Goal: Transaction & Acquisition: Purchase product/service

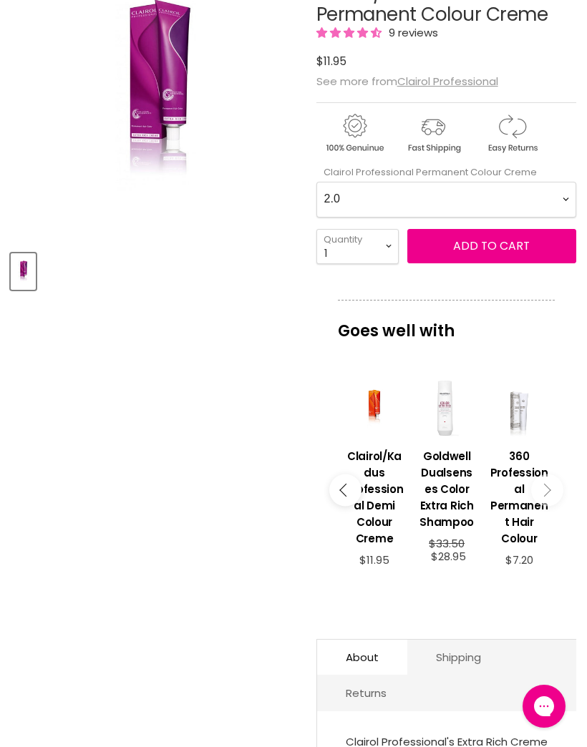
click at [388, 502] on h3 "Clairol/Kadus Professional Demi Colour Creme" at bounding box center [374, 497] width 58 height 99
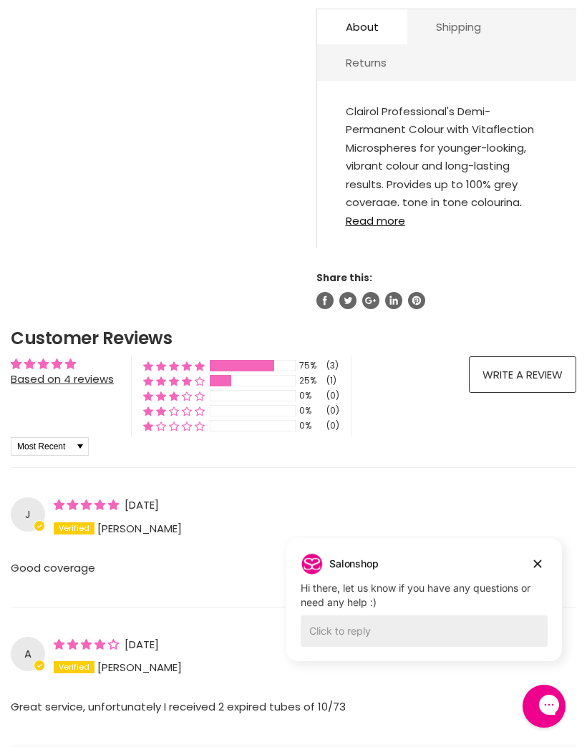
scroll to position [872, 0]
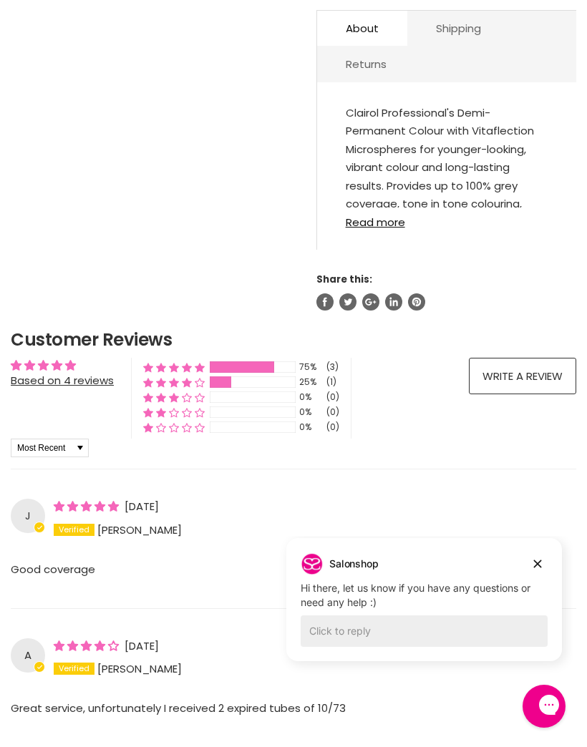
click at [393, 228] on link "Read more" at bounding box center [447, 218] width 202 height 21
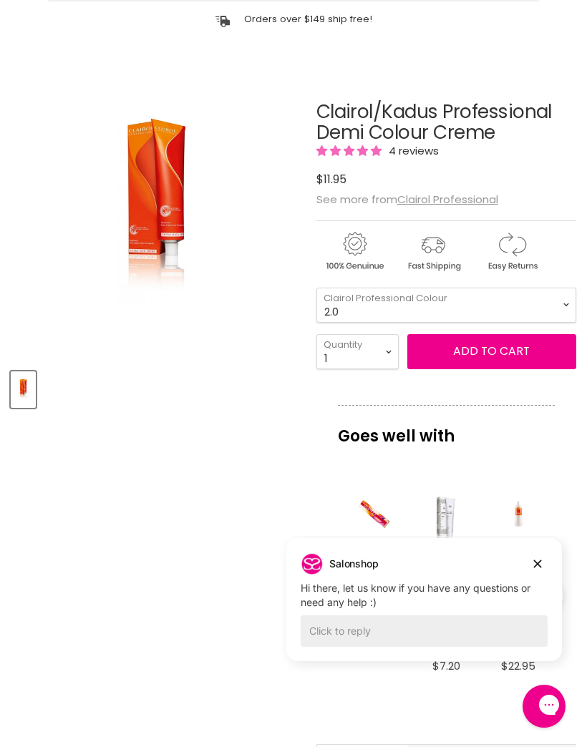
scroll to position [0, 0]
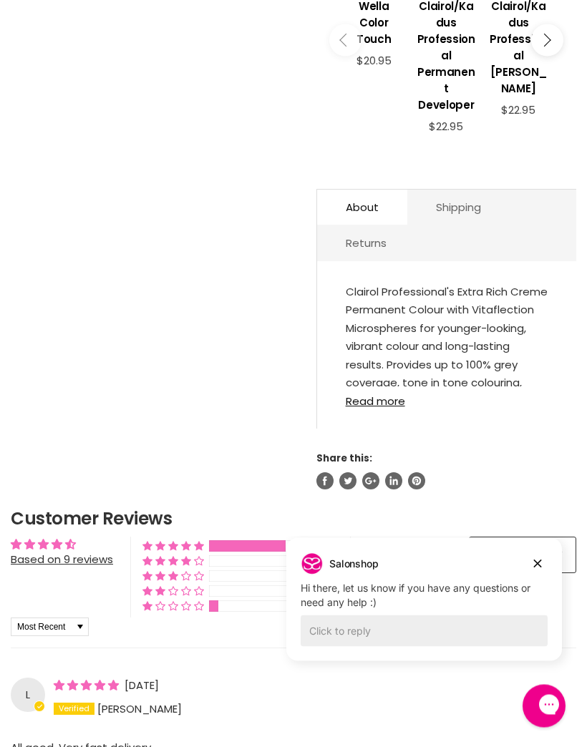
scroll to position [706, 0]
click at [383, 407] on link "Read more" at bounding box center [447, 396] width 202 height 21
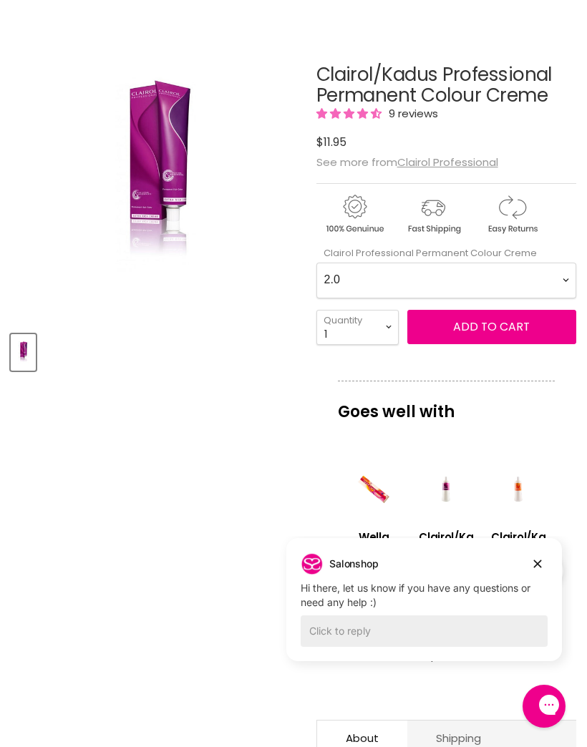
scroll to position [172, 0]
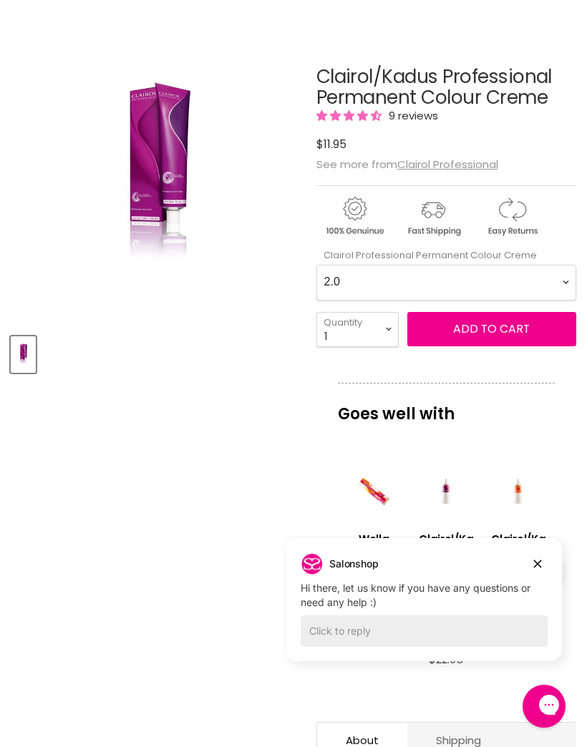
click at [174, 190] on img "Clairol/Kadus Professional Permanent Colour Creme image. Click or Scroll to Zoo…" at bounding box center [108, 176] width 194 height 291
click at [138, 185] on img "Clairol/Kadus Professional Permanent Colour Creme image. Click or Scroll to Zoo…" at bounding box center [108, 176] width 194 height 291
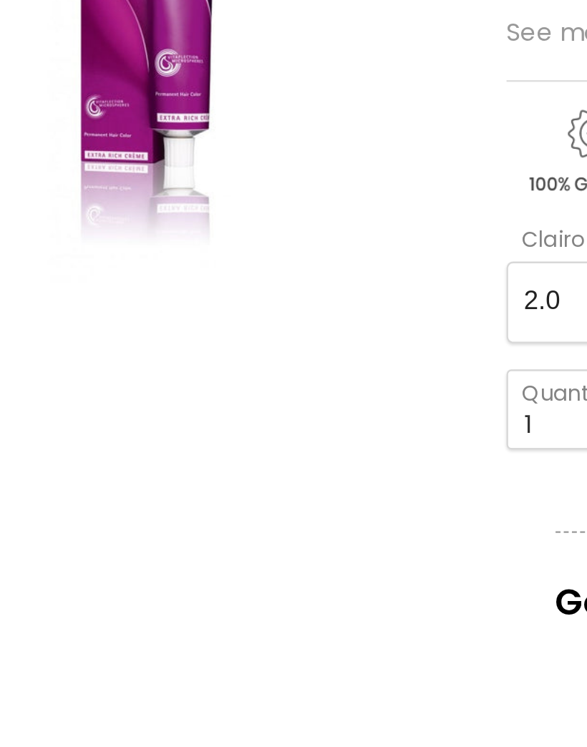
click at [136, 31] on img "Clairol/Kadus Professional Permanent Colour Creme image. Click or Scroll to Zoo…" at bounding box center [156, 176] width 194 height 291
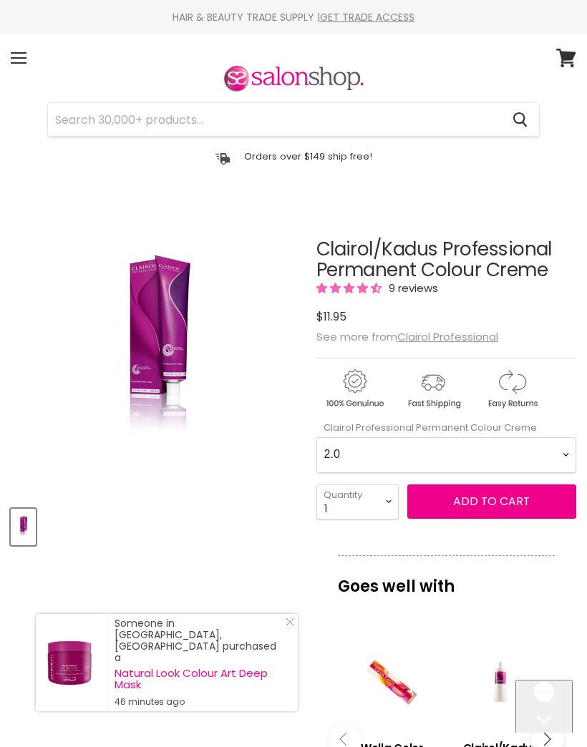
click at [175, 112] on input "Search" at bounding box center [274, 119] width 453 height 33
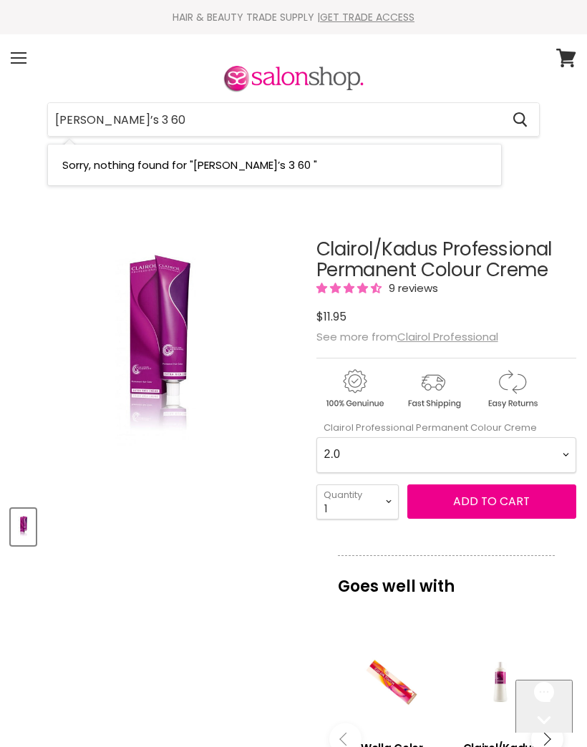
type input "Kade’s 3 60 g"
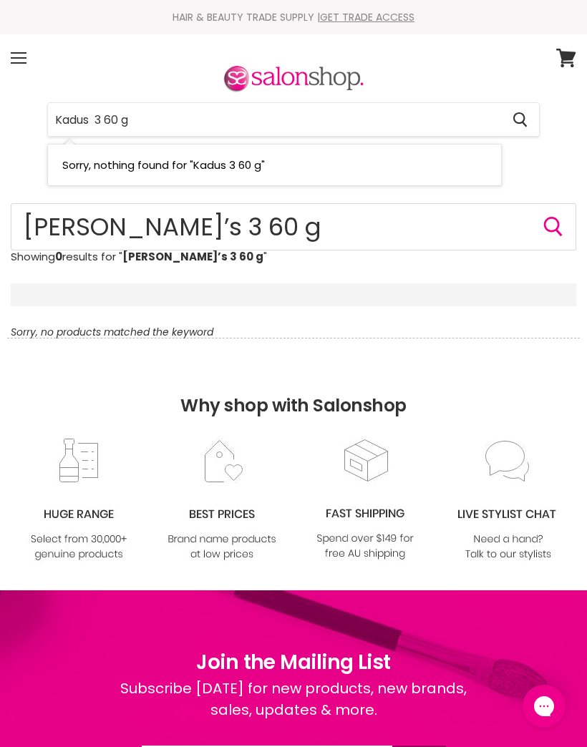
type input "Kadus 3 60 g"
click at [169, 229] on input "[PERSON_NAME]’s 3 60 g" at bounding box center [293, 226] width 565 height 47
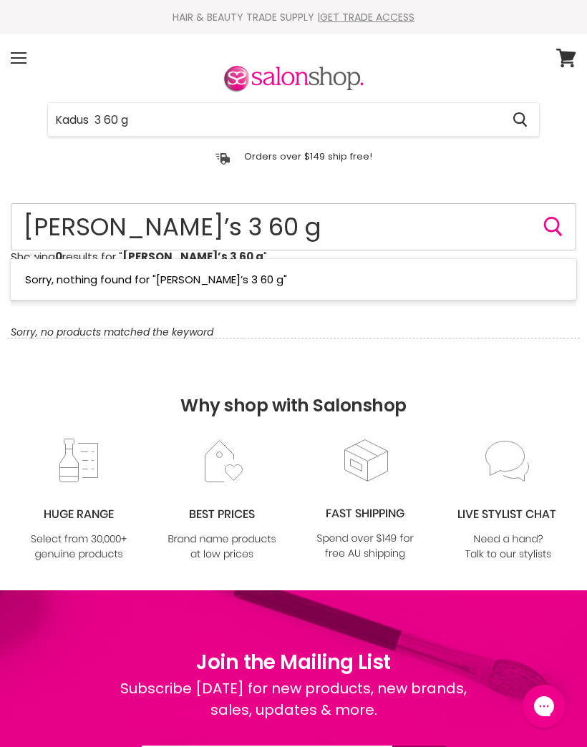
type input "[PERSON_NAME]’s 3 60g"
click at [112, 220] on input "Kade’s 3 60g" at bounding box center [293, 226] width 565 height 47
type input "[PERSON_NAME]’s number 3 60g"
type input "[PERSON_NAME]’s number 3"
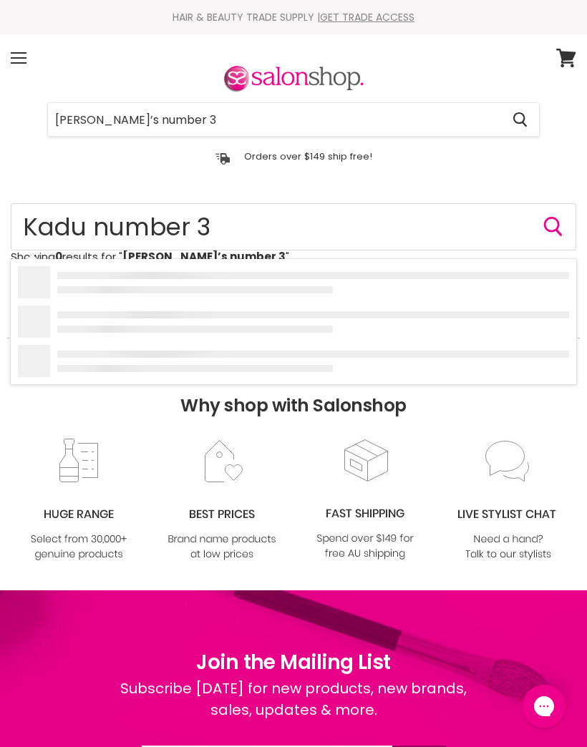
type input "Kadus number 3"
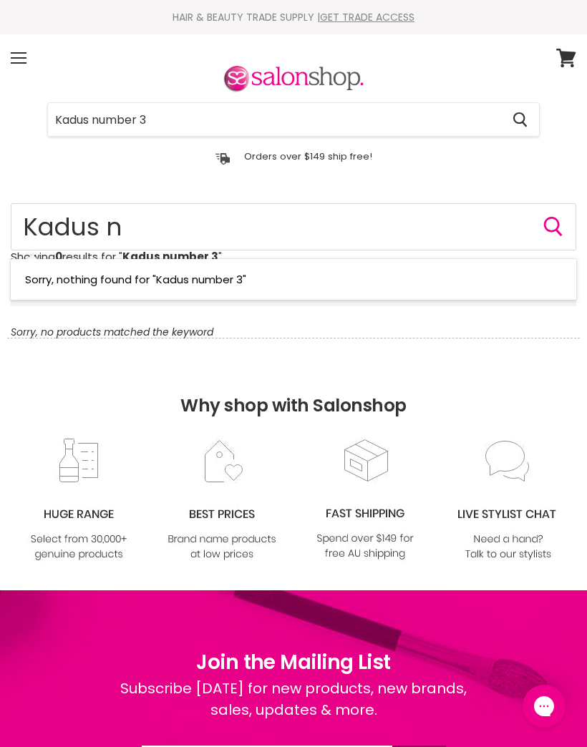
type input "Kadus"
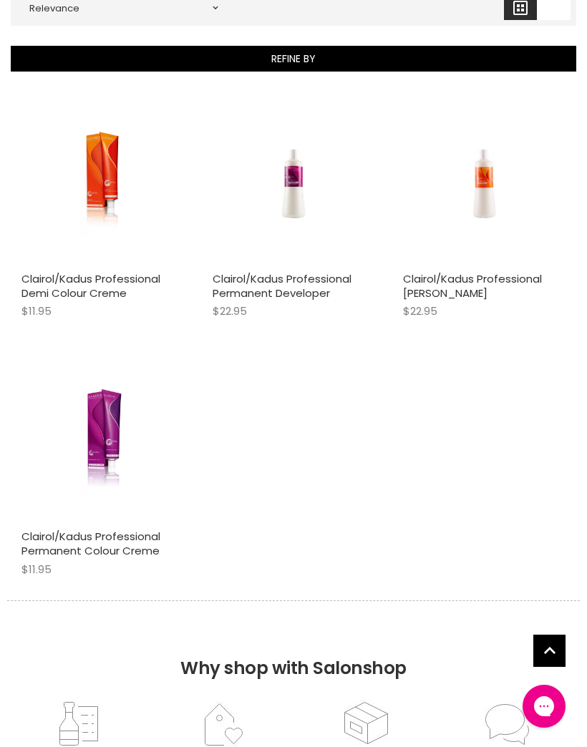
click at [303, 190] on img "Main content" at bounding box center [294, 183] width 108 height 162
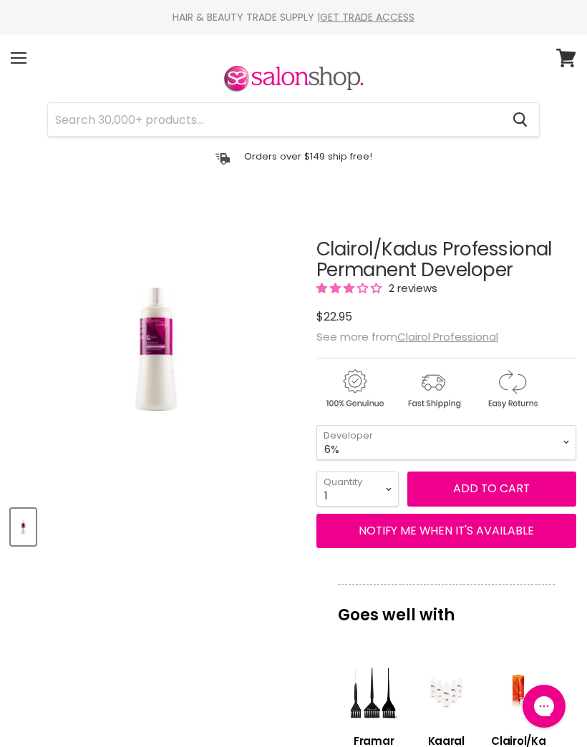
click at [501, 489] on span "Add to cart" at bounding box center [491, 488] width 77 height 16
click at [487, 490] on span "Add to cart" at bounding box center [491, 488] width 77 height 16
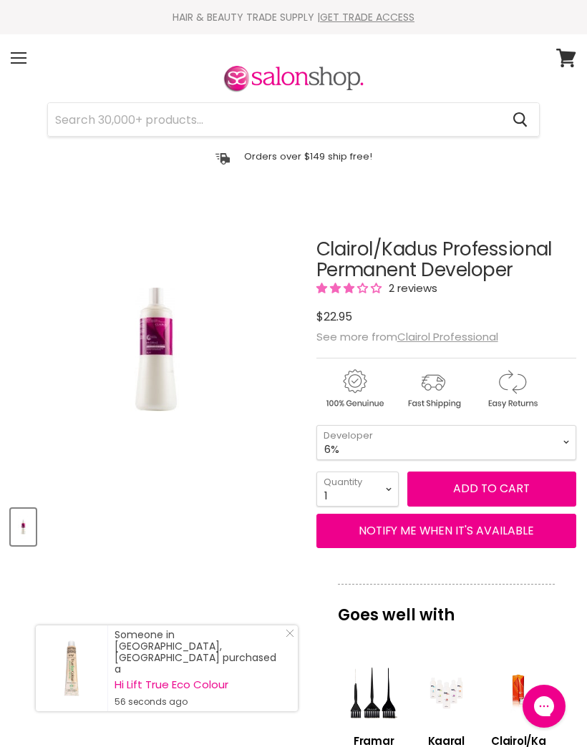
click at [102, 119] on input "Search" at bounding box center [274, 119] width 453 height 33
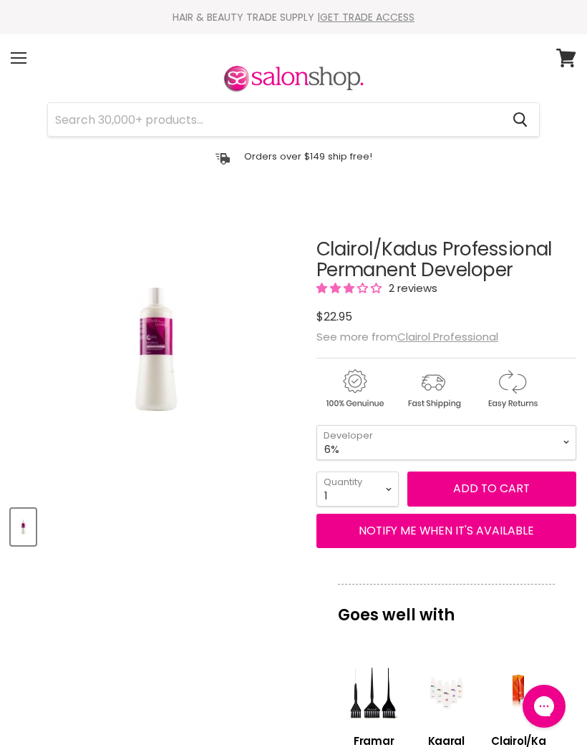
click at [115, 116] on input "Search" at bounding box center [274, 119] width 453 height 33
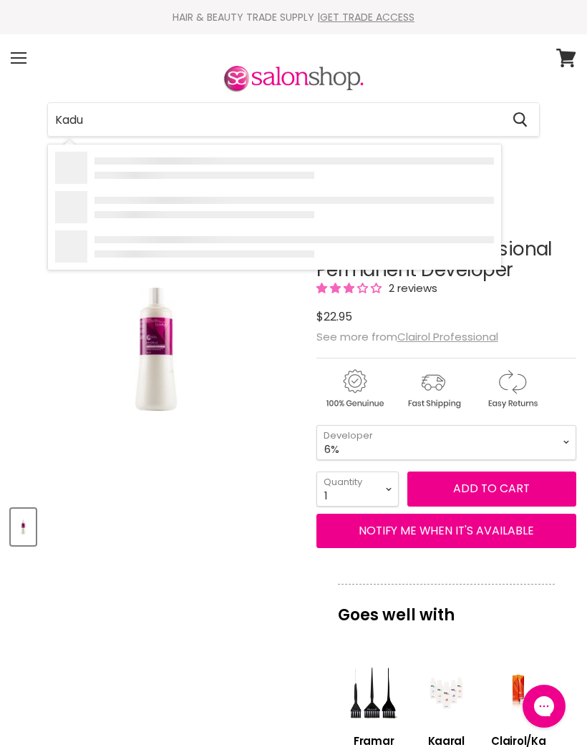
type input "Kadus"
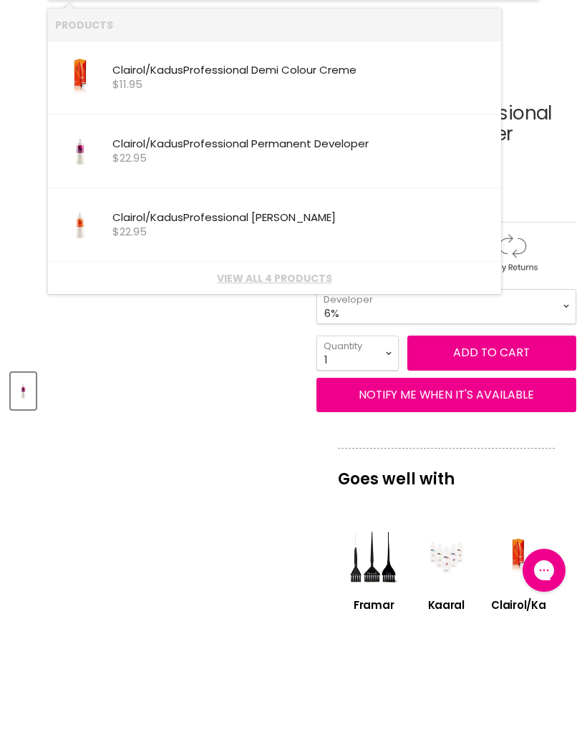
click at [296, 409] on link "View all 4 products" at bounding box center [274, 414] width 439 height 11
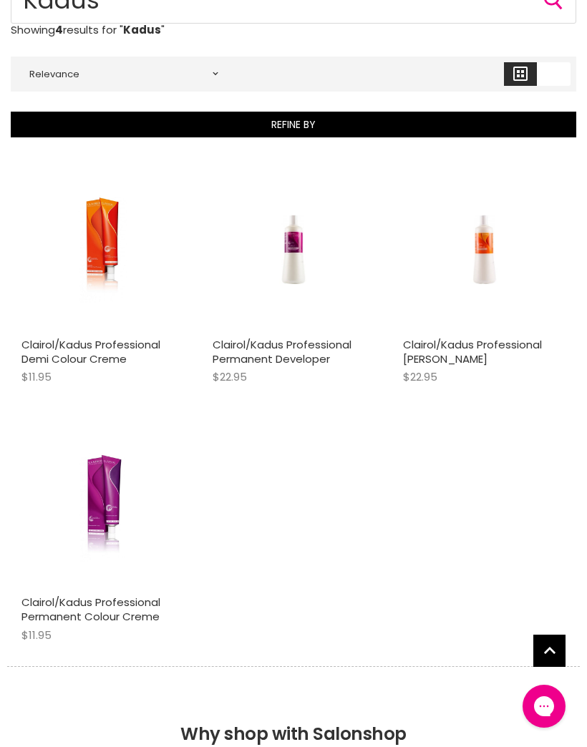
click at [124, 603] on link "Clairol/Kadus Professional Permanent Colour Creme" at bounding box center [90, 609] width 139 height 29
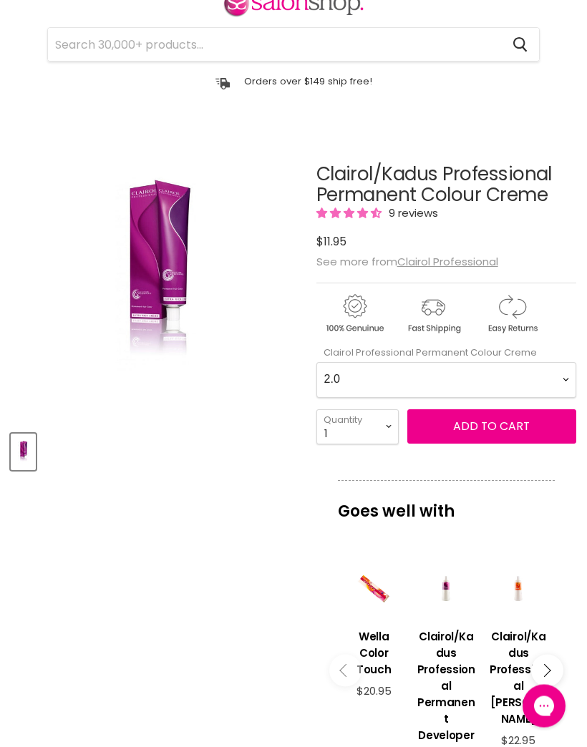
click at [565, 379] on Creme-0-0 "2.0 2.8 3.0 3.6 4.0 4.07 4.65 4.71 4.75 4.77 5.0 5.07 5.1 5.46 5.5 5.6 5.7 5.71…" at bounding box center [446, 381] width 260 height 36
select Creme-0-0 "3.0"
click at [389, 426] on select "1 2 3 4 5 6 7 8 9 10+" at bounding box center [357, 426] width 82 height 35
select select "4"
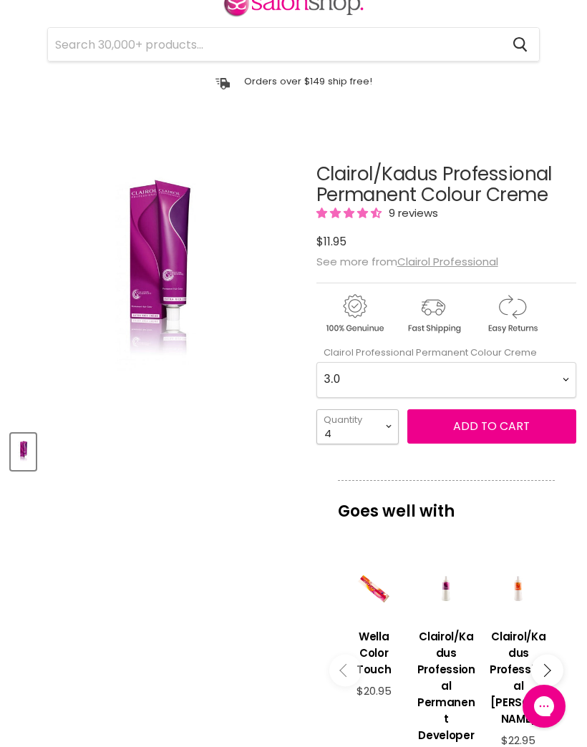
type input "4"
click at [495, 429] on span "Add to cart" at bounding box center [491, 426] width 77 height 16
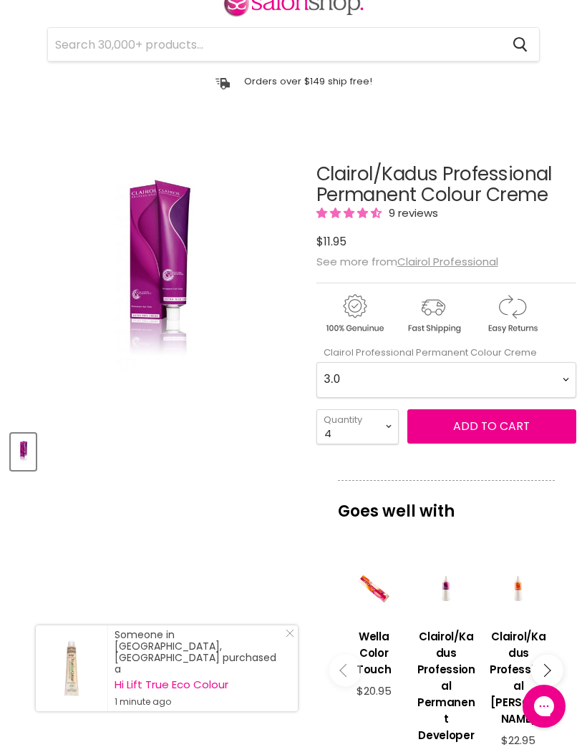
click at [489, 430] on span "Add to cart" at bounding box center [491, 426] width 77 height 16
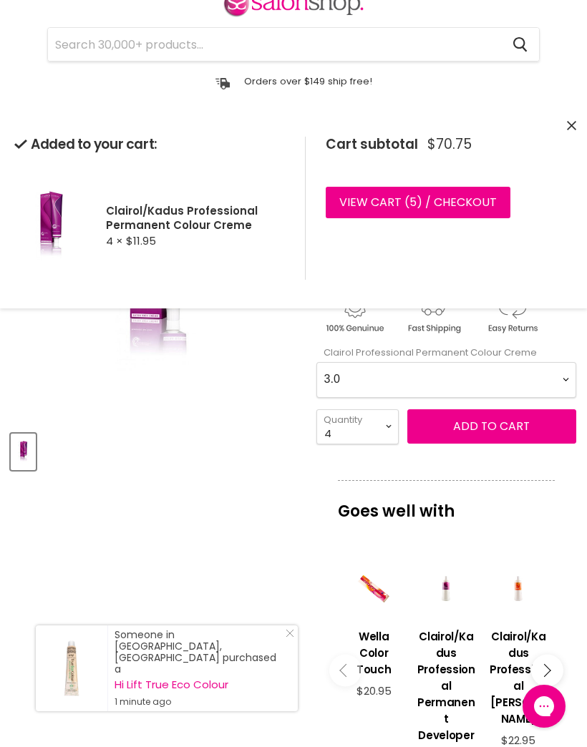
click at [393, 428] on select "1 2 3 4 5 6 7 8 9 10+" at bounding box center [357, 426] width 82 height 35
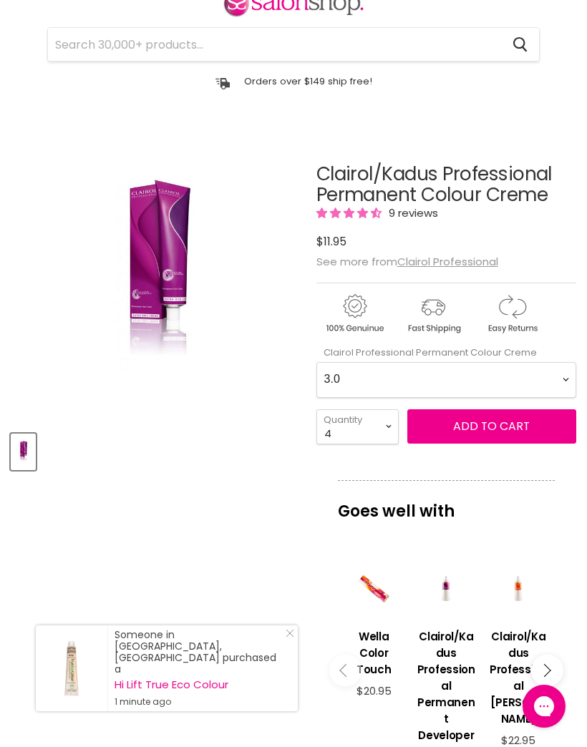
scroll to position [203, 0]
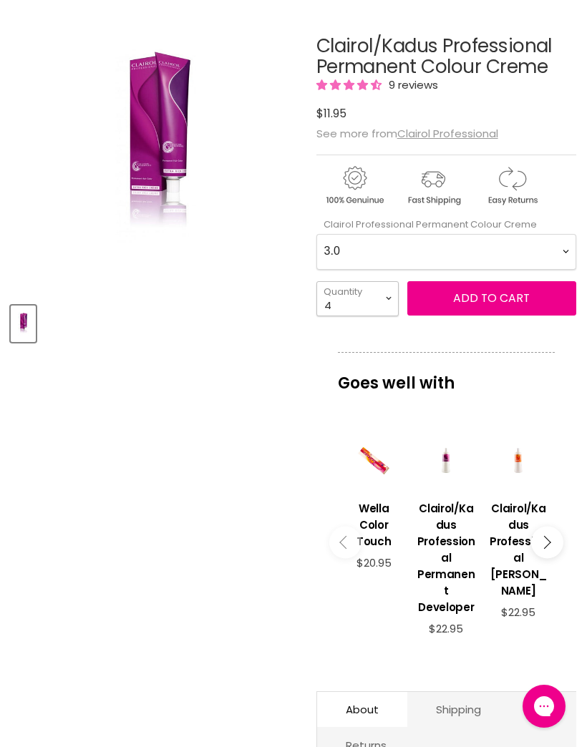
click at [393, 300] on select "1 2 3 4 5 6 7 8 9 10+" at bounding box center [357, 298] width 82 height 35
select select "5"
type input "5"
click at [499, 303] on span "Add to cart" at bounding box center [491, 298] width 77 height 16
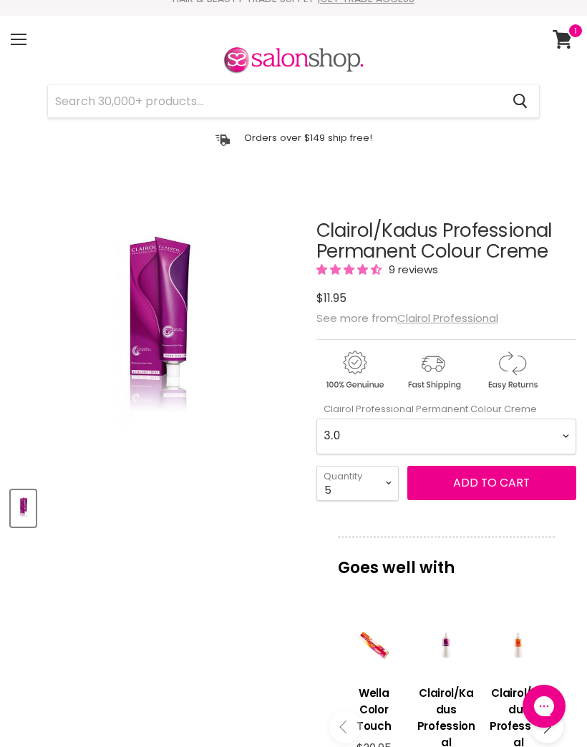
scroll to position [0, 0]
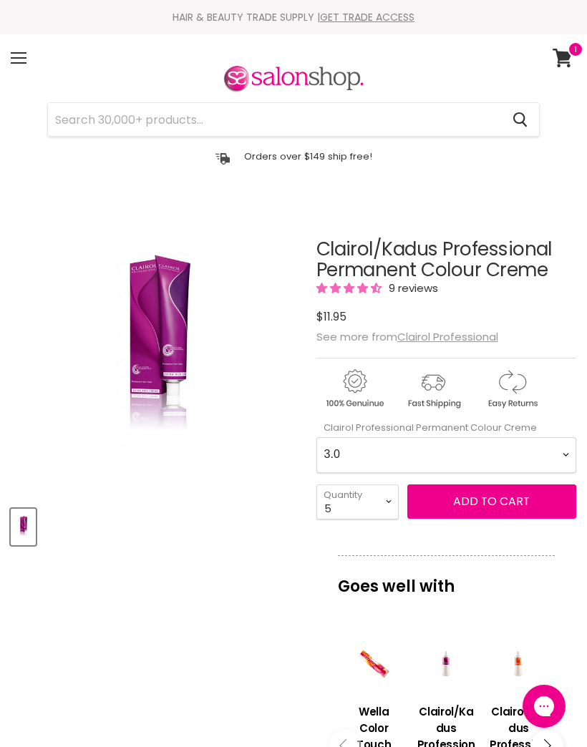
click at [565, 53] on icon at bounding box center [562, 58] width 19 height 19
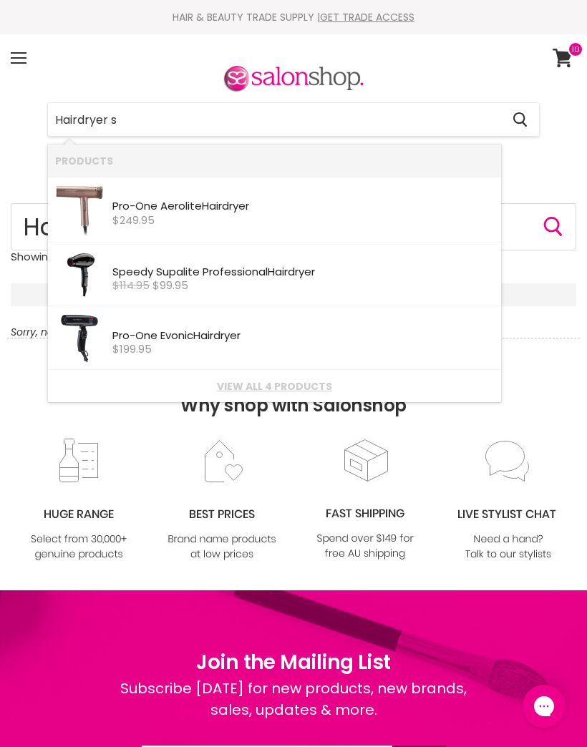
type input "Hairdryer"
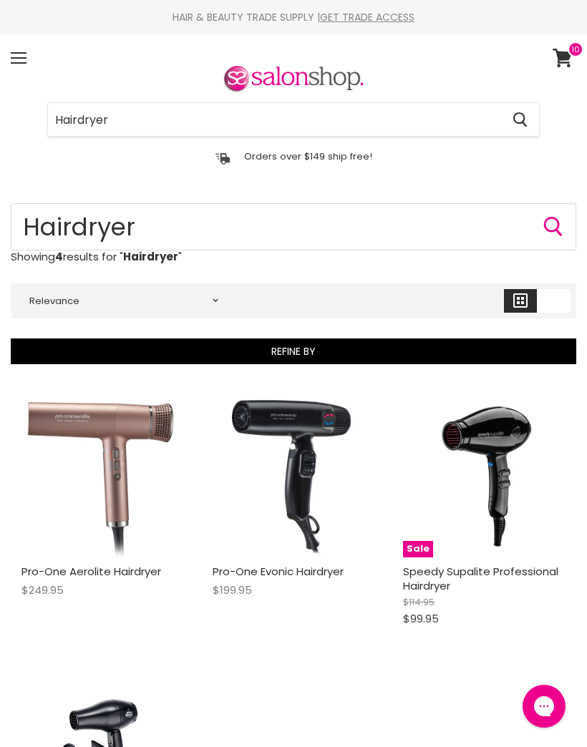
click at [566, 57] on icon at bounding box center [562, 58] width 19 height 19
click at [565, 64] on icon at bounding box center [563, 58] width 20 height 19
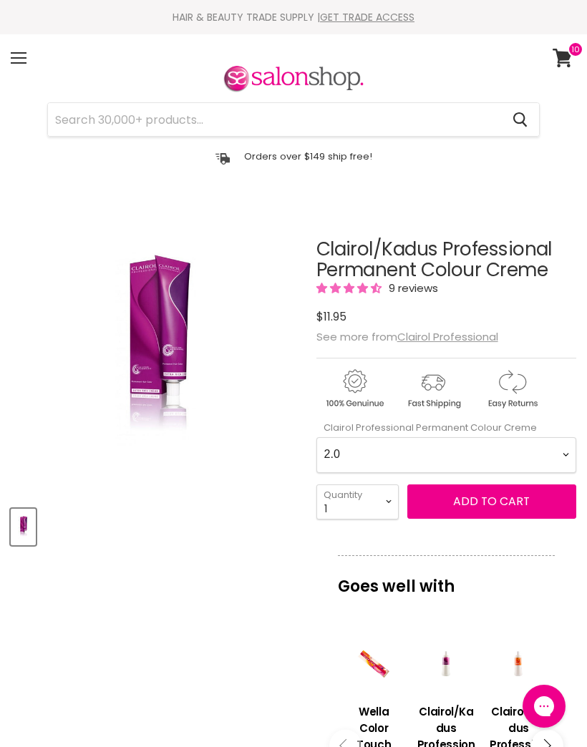
click at [28, 59] on div "Menu" at bounding box center [19, 58] width 30 height 33
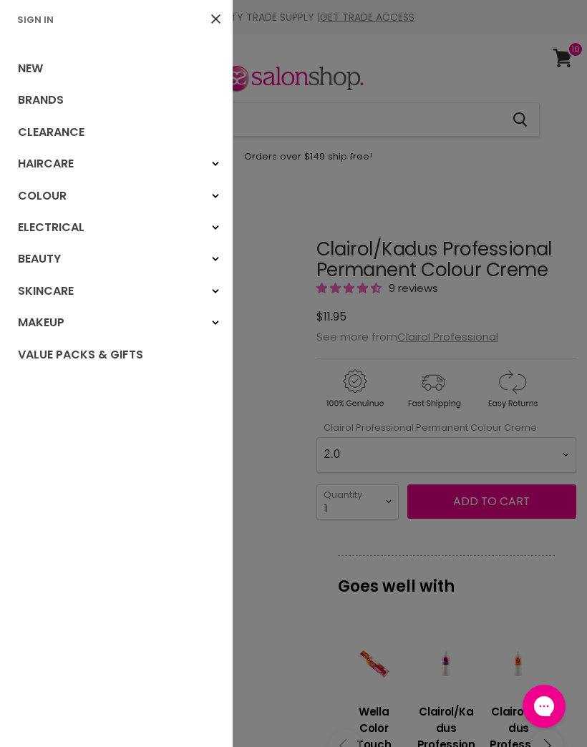
click at [77, 129] on link "Clearance" at bounding box center [116, 132] width 233 height 31
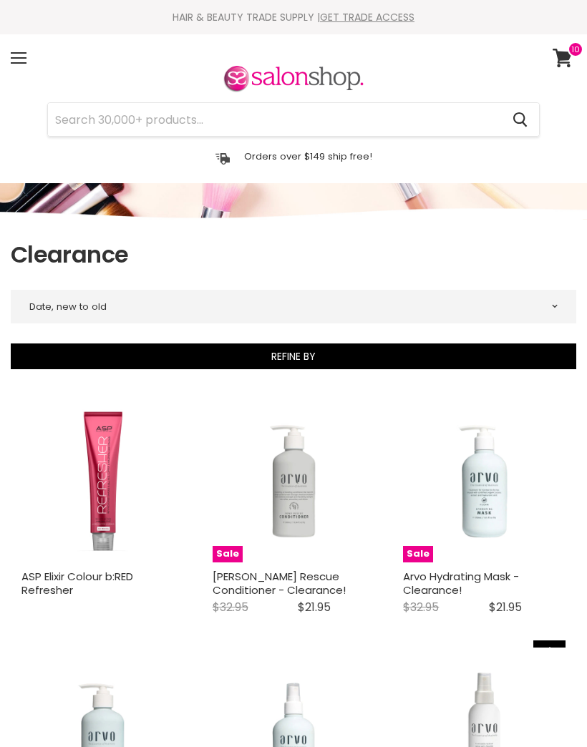
select select "created-descending"
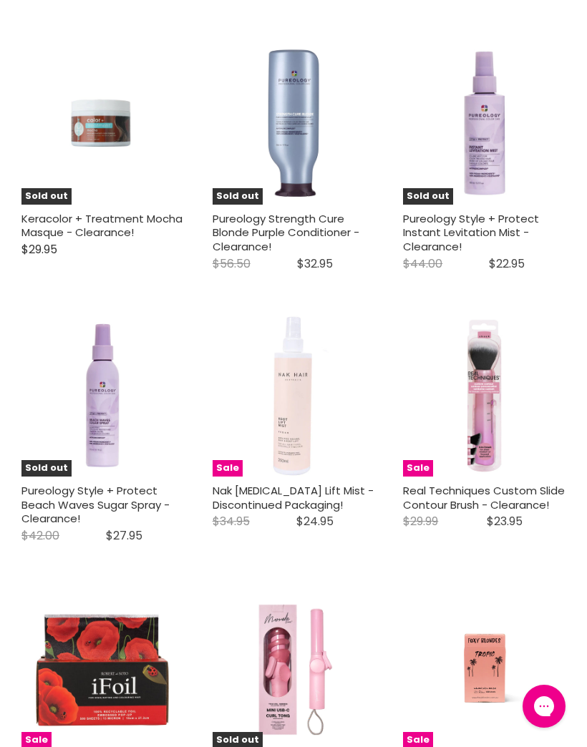
scroll to position [3511, 0]
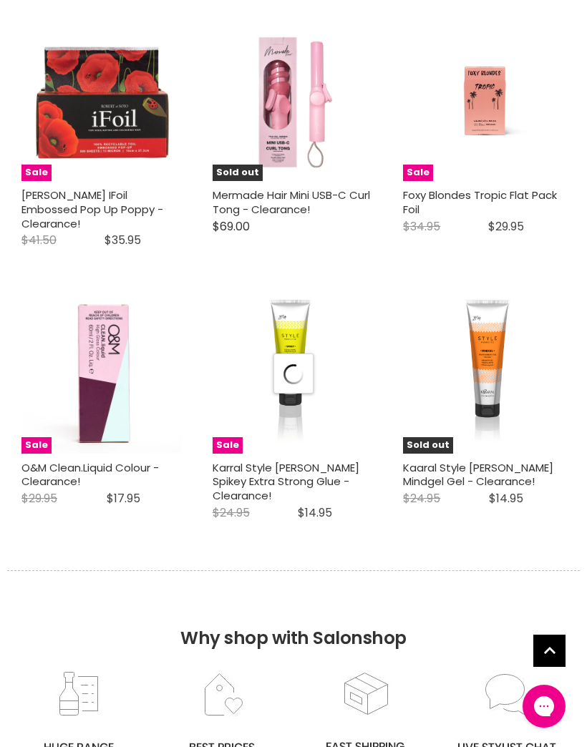
select select "created-descending"
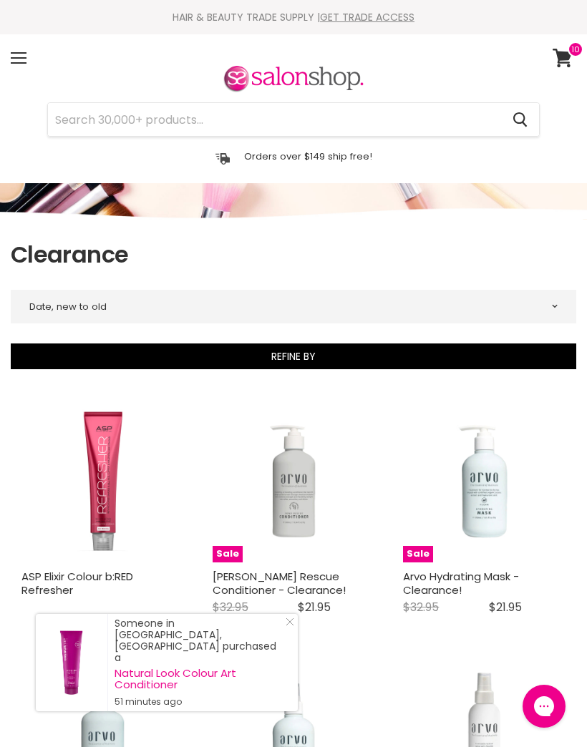
click at [570, 49] on span at bounding box center [576, 50] width 16 height 16
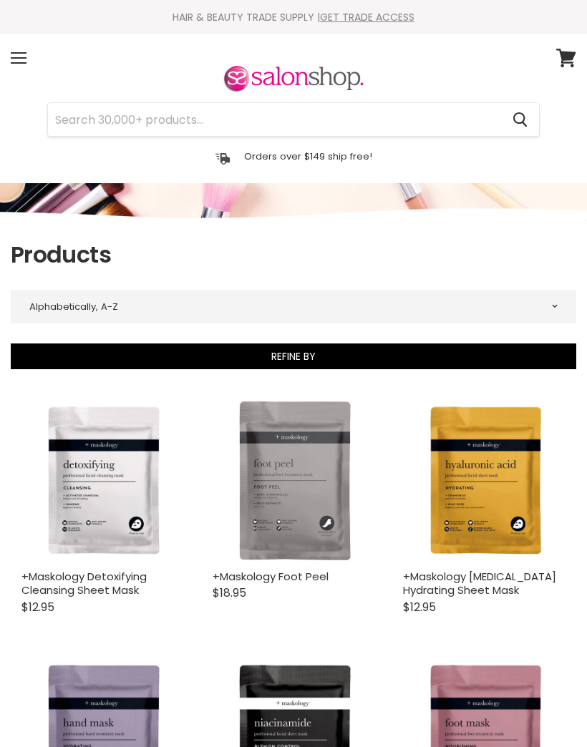
select select "title-ascending"
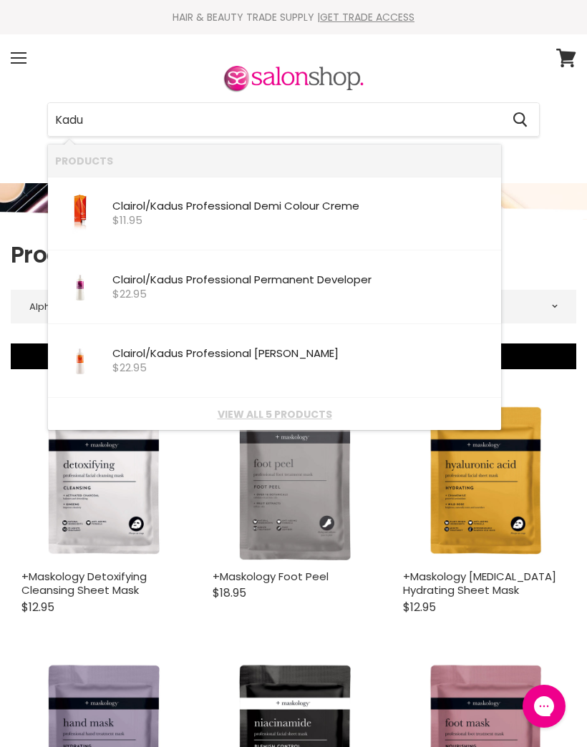
type input "Kadus"
click at [248, 288] on div "$22.95" at bounding box center [302, 294] width 381 height 12
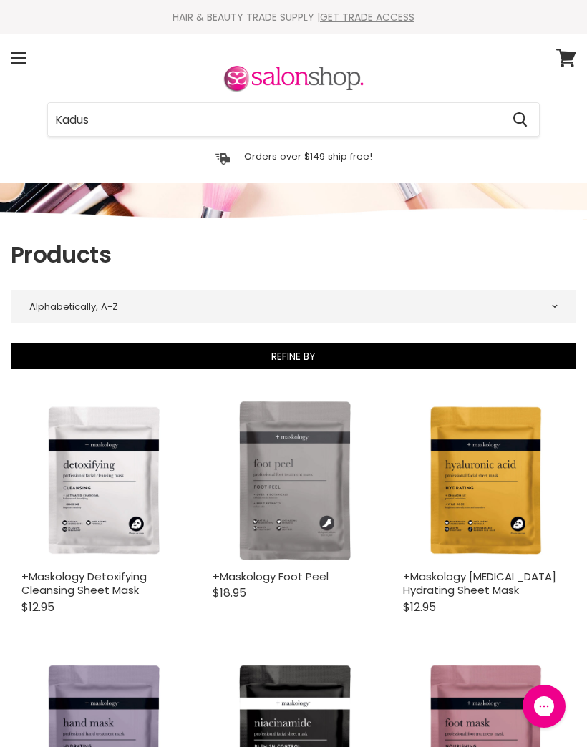
click at [141, 117] on input "Kadus" at bounding box center [274, 119] width 453 height 33
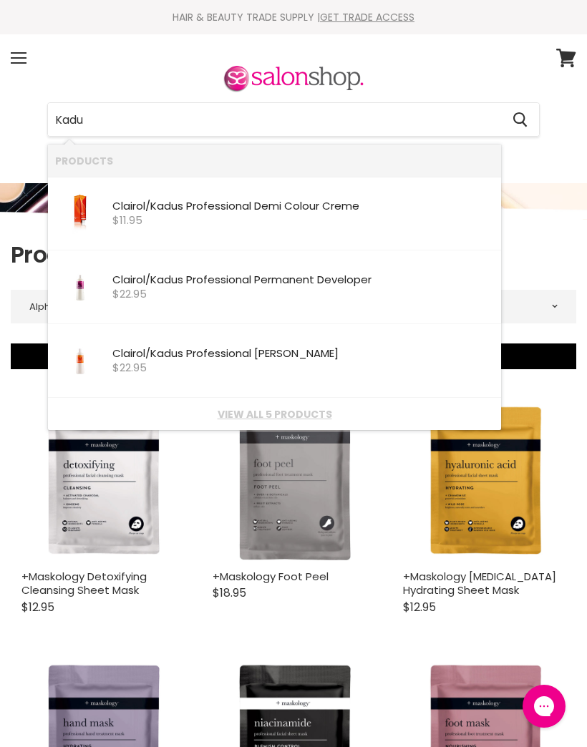
type input "Kadus"
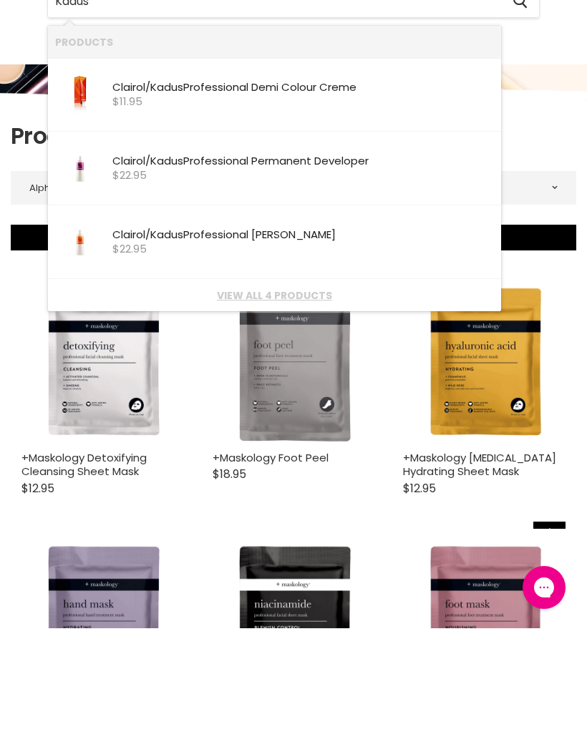
click at [282, 409] on link "View all 4 products" at bounding box center [274, 414] width 439 height 11
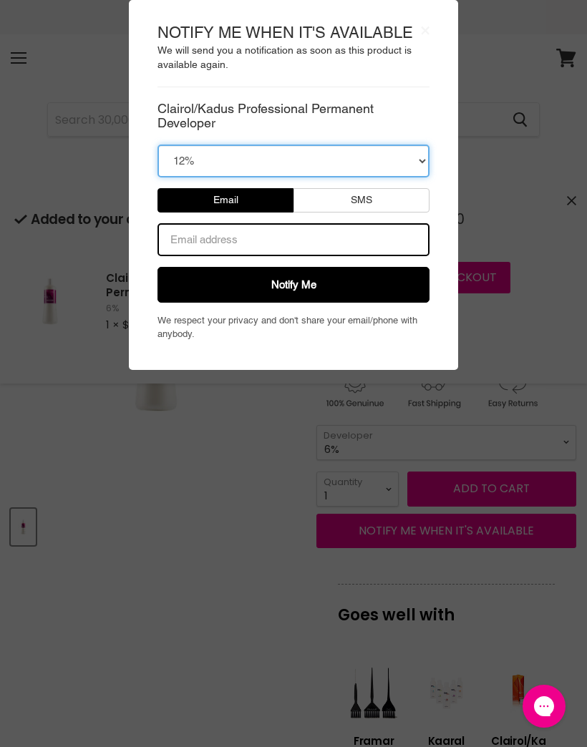
click at [419, 164] on select "12%" at bounding box center [293, 161] width 272 height 33
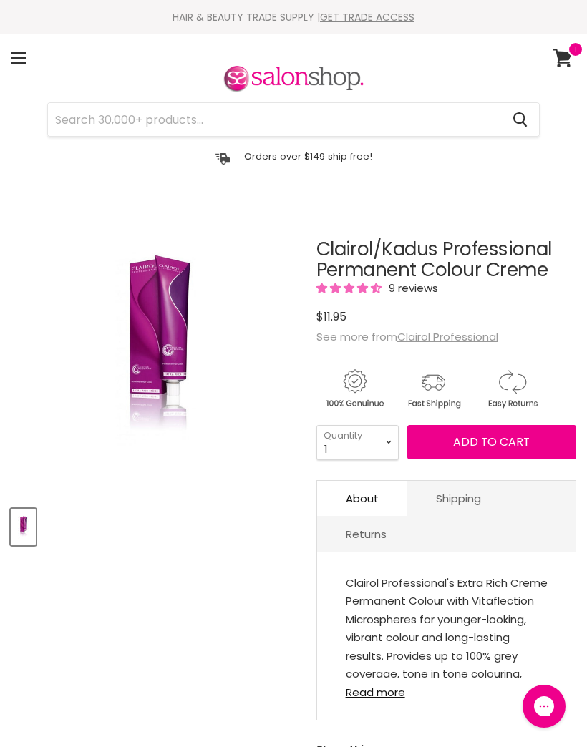
select select "5"
type input "5"
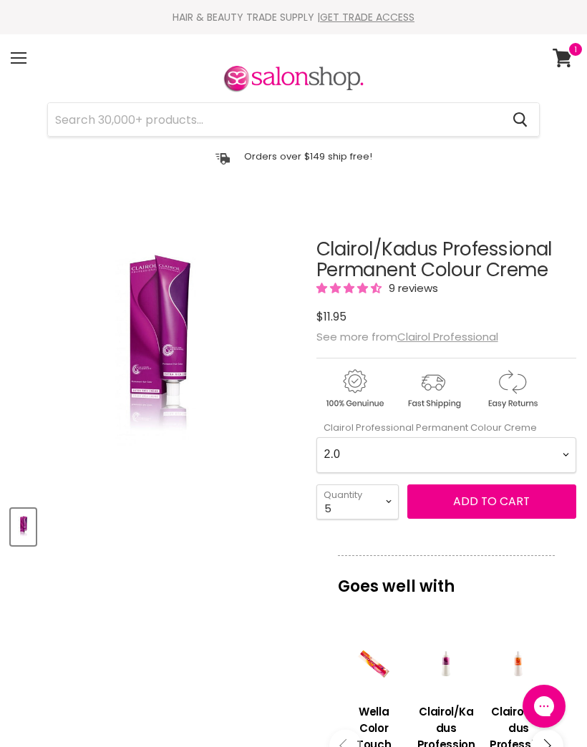
click at [370, 449] on Creme-0-0 "2.0 2.8 3.0 3.6 4.0 4.07 4.65 4.71 4.75 4.77 5.0 5.07 5.1 5.46 5.5 5.6 5.7 5.71…" at bounding box center [446, 455] width 260 height 36
select Creme-0-0 "3.0"
click at [479, 501] on span "Add to cart" at bounding box center [491, 501] width 77 height 16
click at [492, 500] on span "Add to cart" at bounding box center [491, 501] width 77 height 16
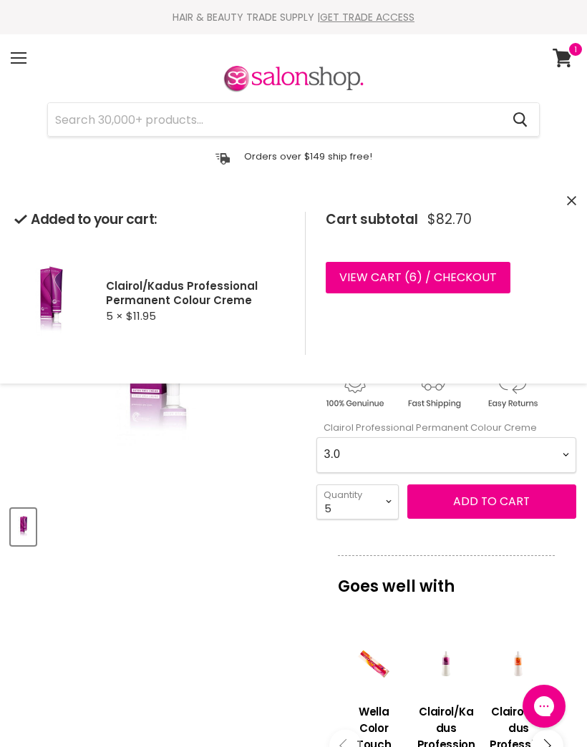
click at [459, 283] on link "View cart ( 6 ) / Checkout" at bounding box center [418, 277] width 185 height 31
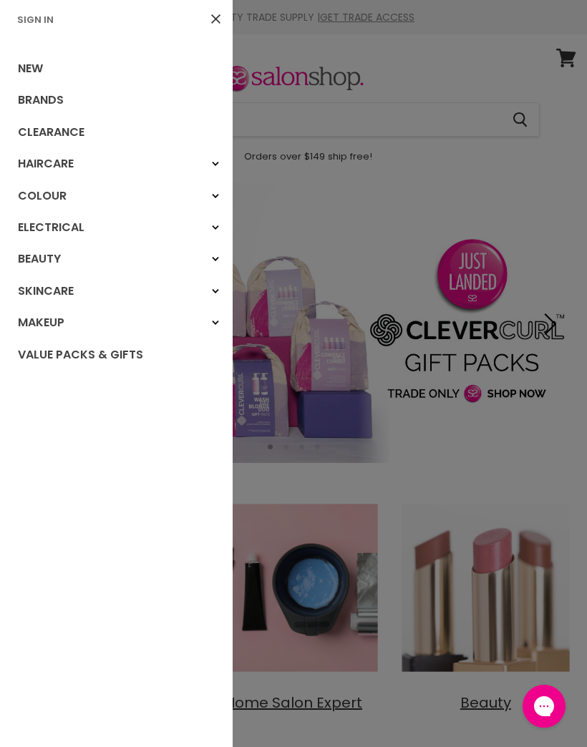
click at [543, 516] on div at bounding box center [293, 373] width 587 height 747
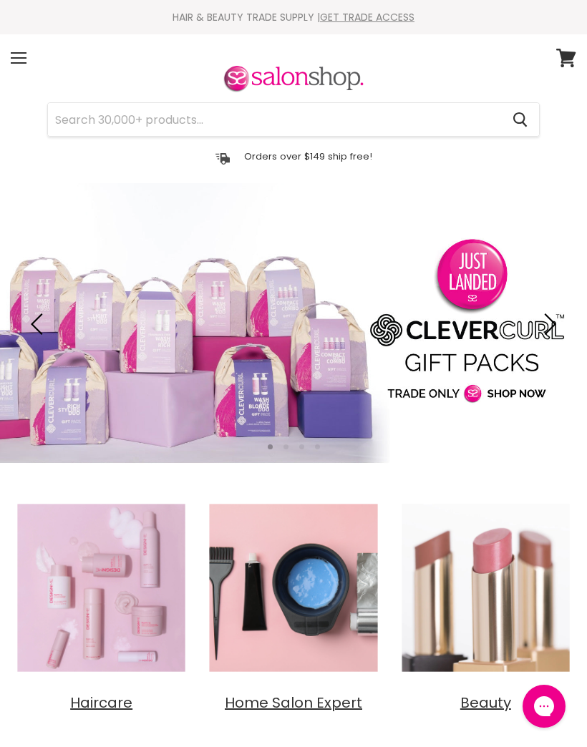
click at [19, 47] on div "Menu" at bounding box center [19, 58] width 30 height 33
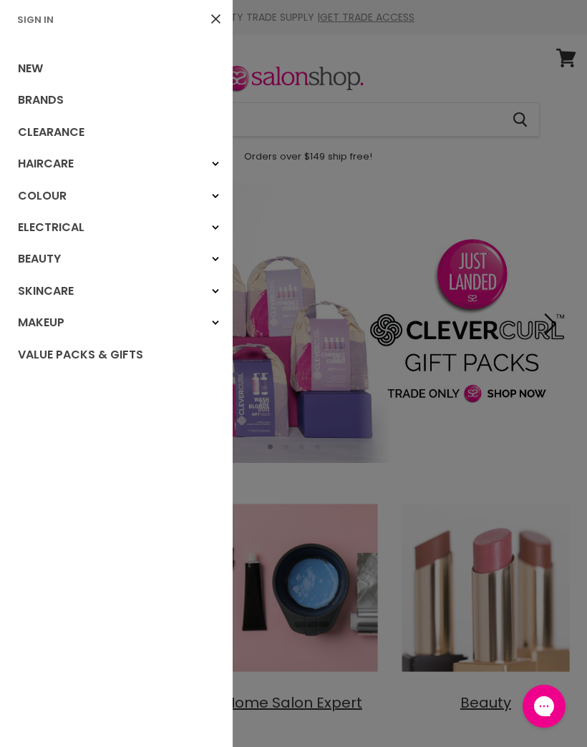
click at [436, 155] on div at bounding box center [293, 373] width 587 height 747
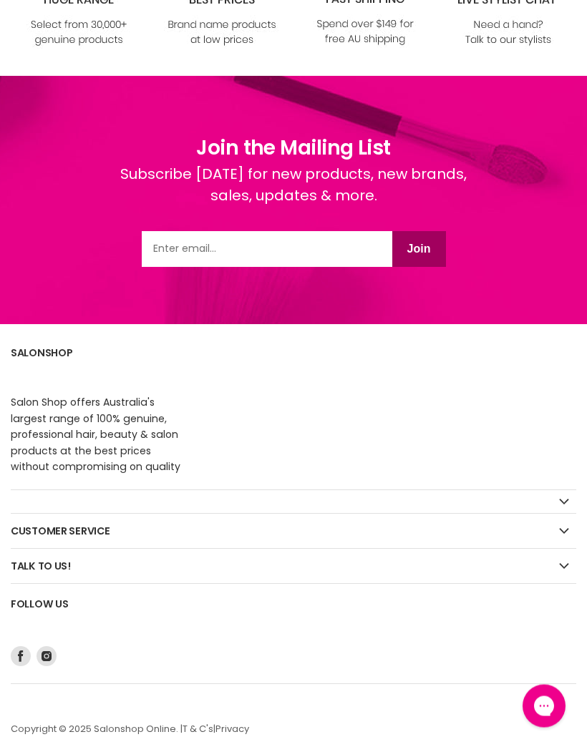
scroll to position [1884, 0]
click at [73, 561] on h2 "Talk to us!" at bounding box center [293, 567] width 565 height 34
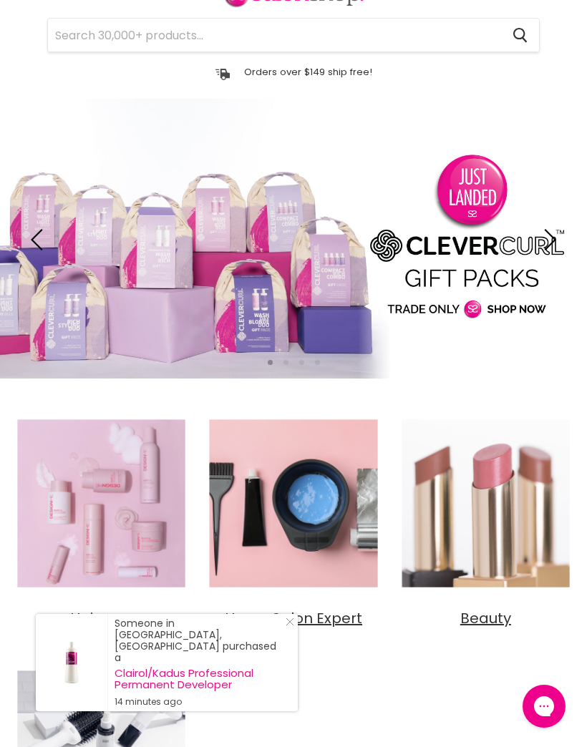
scroll to position [0, 0]
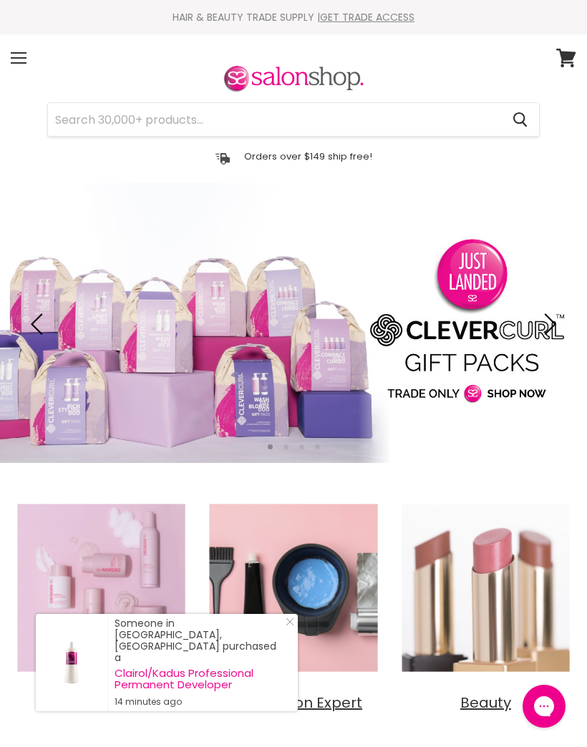
click at [565, 56] on icon at bounding box center [565, 58] width 19 height 19
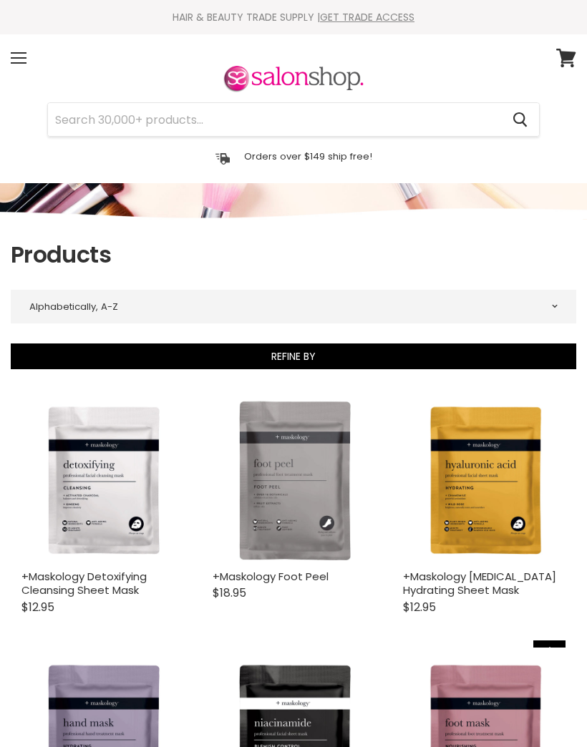
select select "title-ascending"
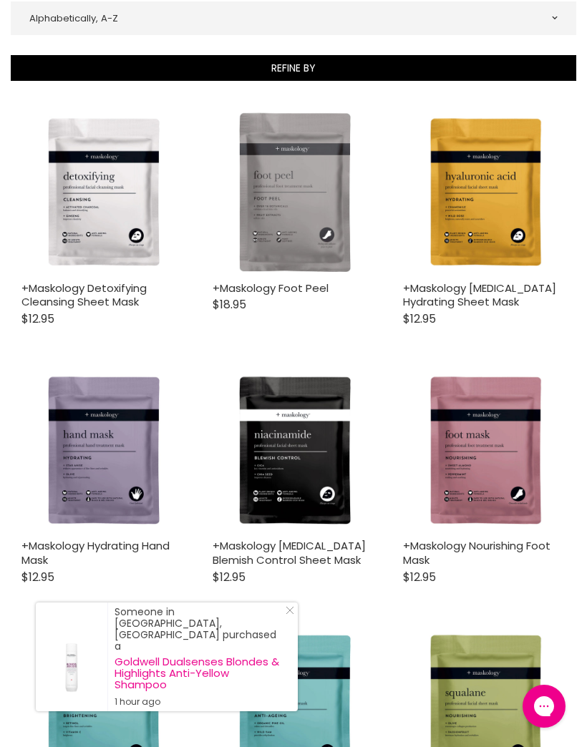
scroll to position [289, 0]
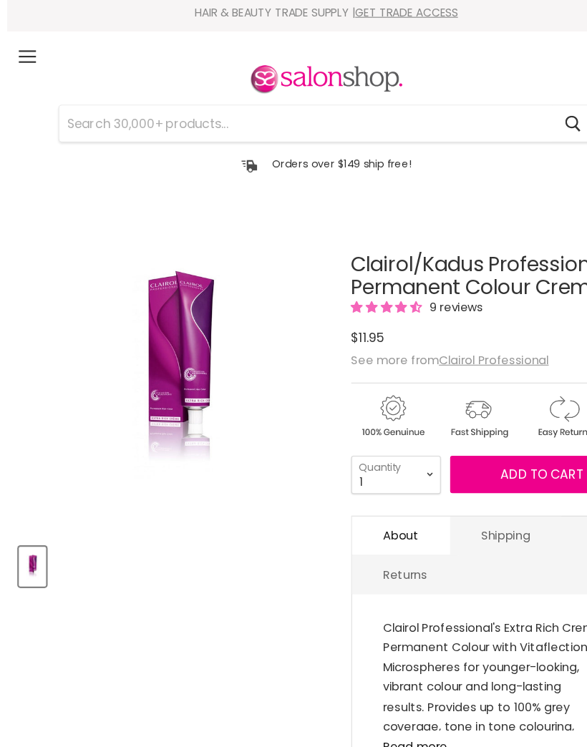
scroll to position [5, 0]
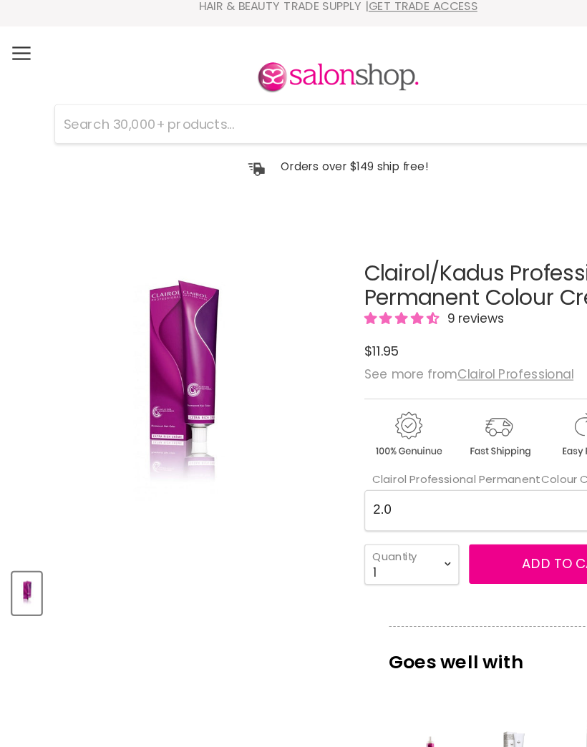
click at [228, 462] on div "Tap or pinch to zoom" at bounding box center [229, 469] width 130 height 24
click at [198, 396] on img "Clairol/Kadus Professional Permanent Colour Creme image. Click or Scroll to Zoo…" at bounding box center [108, 343] width 194 height 291
click at [144, 354] on img "Clairol/Kadus Professional Permanent Colour Creme image. Click or Scroll to Zoo…" at bounding box center [108, 343] width 194 height 291
click at [148, 304] on img "Clairol/Kadus Professional Permanent Colour Creme image. Click or Scroll to Zoo…" at bounding box center [108, 343] width 194 height 291
click at [253, 452] on img "Clairol/Kadus Professional Permanent Colour Creme image. Click or Scroll to Zoo…" at bounding box center [156, 343] width 194 height 291
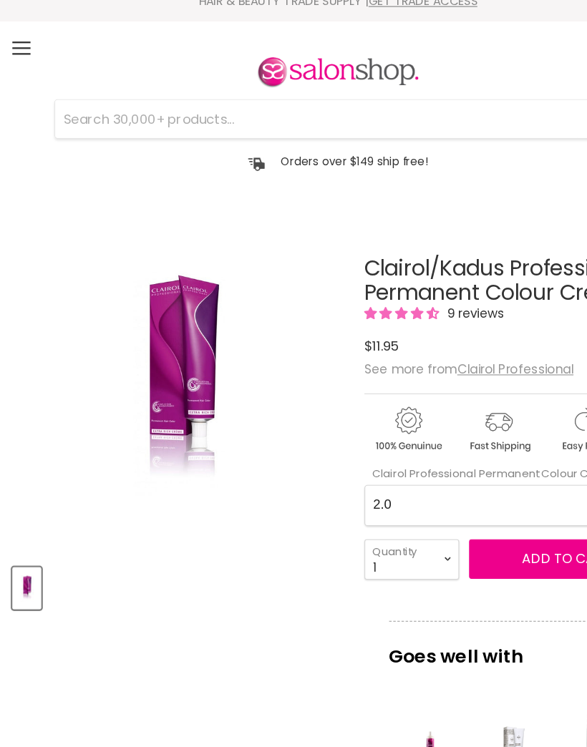
click at [210, 500] on div "Product thumbnails" at bounding box center [157, 520] width 296 height 41
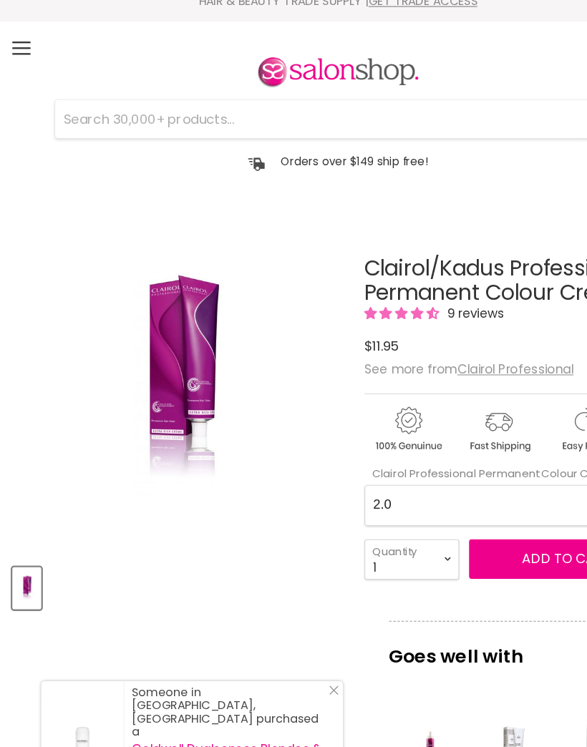
click at [242, 417] on img "Clairol/Kadus Professional Permanent Colour Creme image. Click or Scroll to Zoo…" at bounding box center [156, 343] width 194 height 291
click at [209, 476] on img "Clairol/Kadus Professional Permanent Colour Creme image. Click or Scroll to Zoo…" at bounding box center [156, 343] width 194 height 291
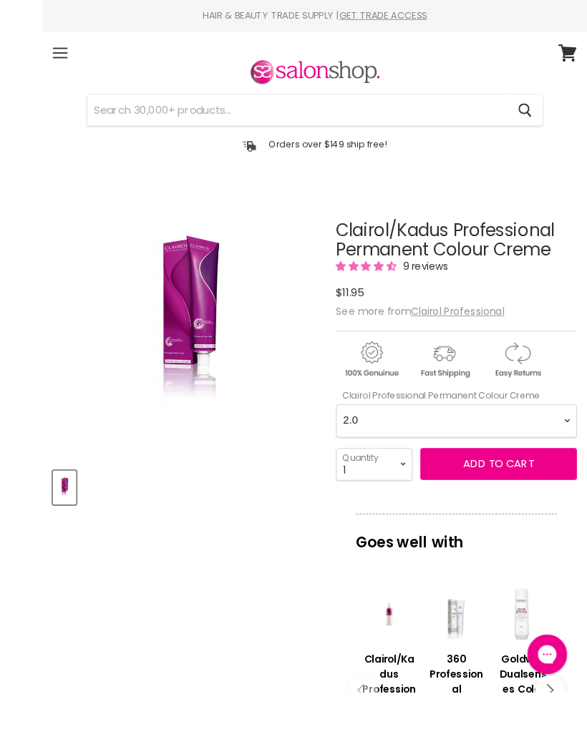
scroll to position [49, 0]
